Goal: Task Accomplishment & Management: Manage account settings

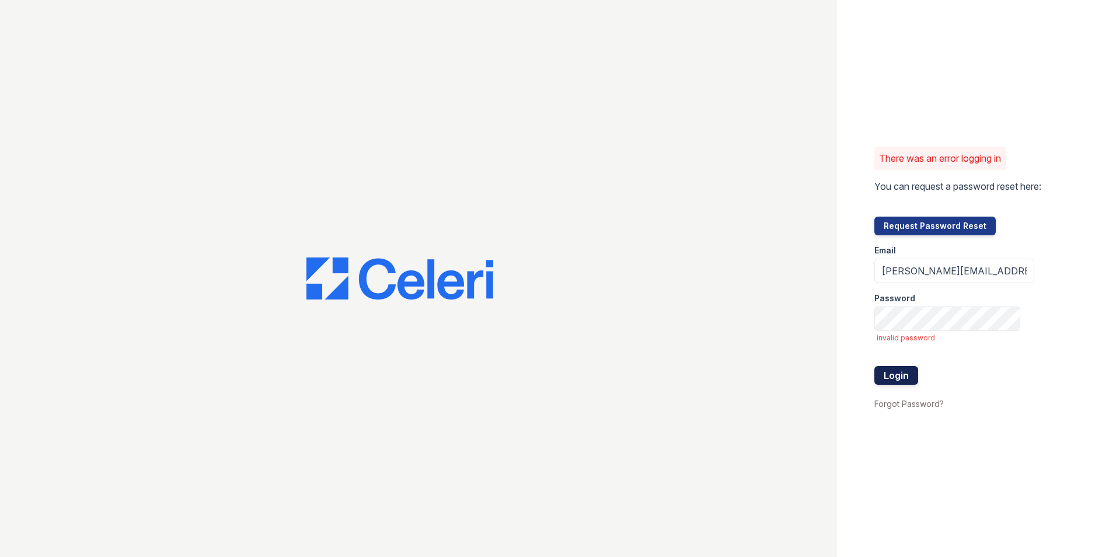
click at [902, 374] on button "Login" at bounding box center [896, 375] width 44 height 19
click at [743, 332] on div "There was an error logging in You can request a password reset here: Request Pa…" at bounding box center [558, 278] width 1116 height 557
click at [874, 366] on button "Login" at bounding box center [896, 375] width 44 height 19
click at [900, 377] on button "Login" at bounding box center [896, 375] width 44 height 19
click at [833, 329] on div "There was an error logging in You can request a password reset here: Request Pa…" at bounding box center [558, 278] width 1116 height 557
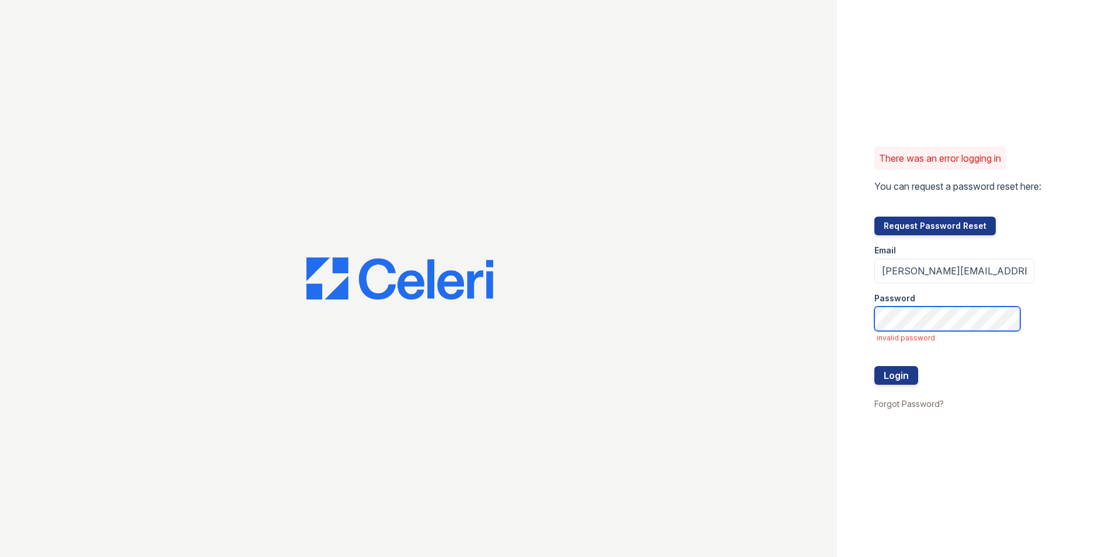
click at [874, 366] on button "Login" at bounding box center [896, 375] width 44 height 19
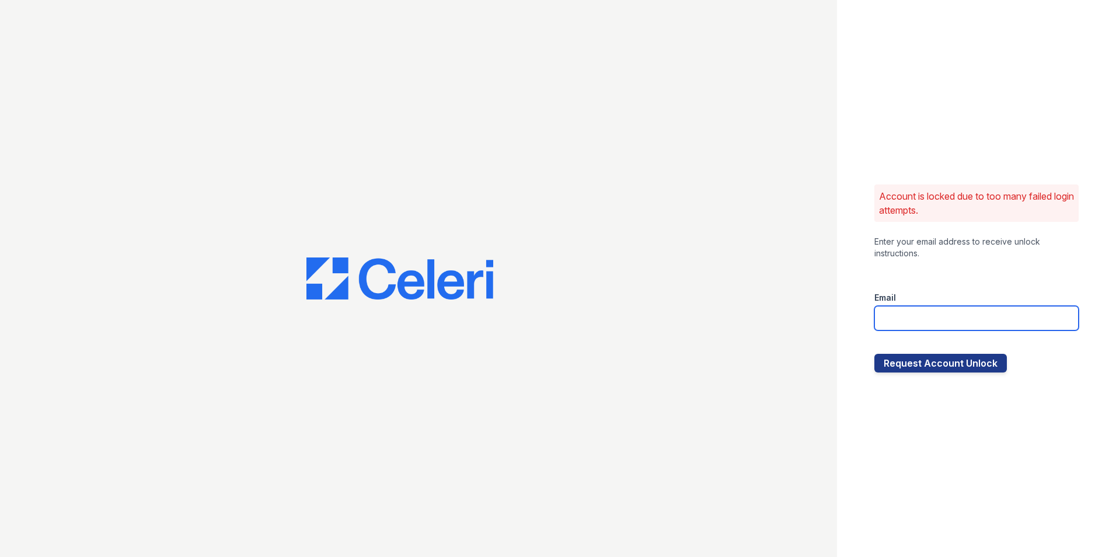
click at [954, 318] on input "email" at bounding box center [976, 318] width 204 height 25
click at [848, 458] on div "Account is locked due to too many failed login attempts. Enter your email addre…" at bounding box center [976, 278] width 279 height 557
